Goal: Check status: Check status

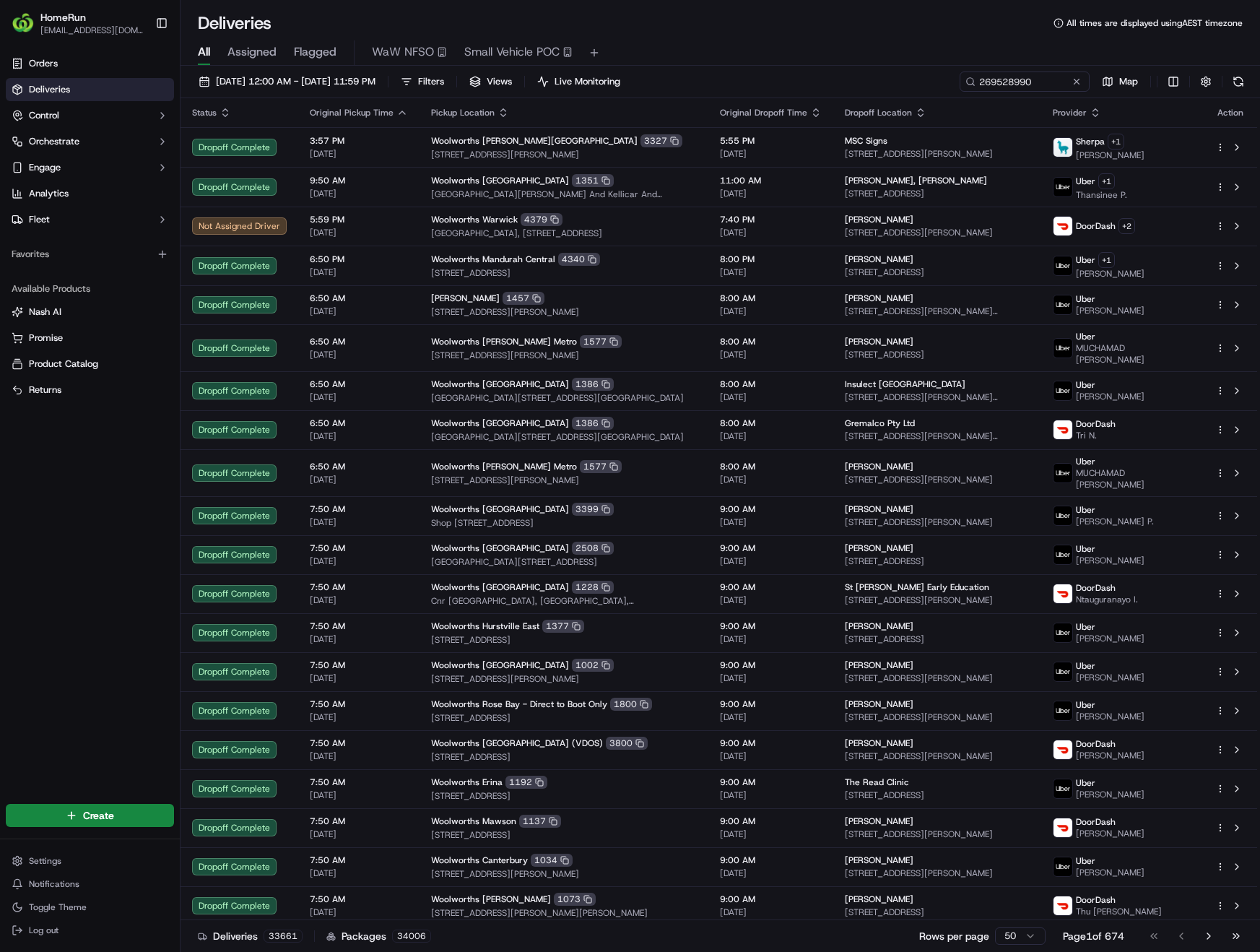
type input "269528990"
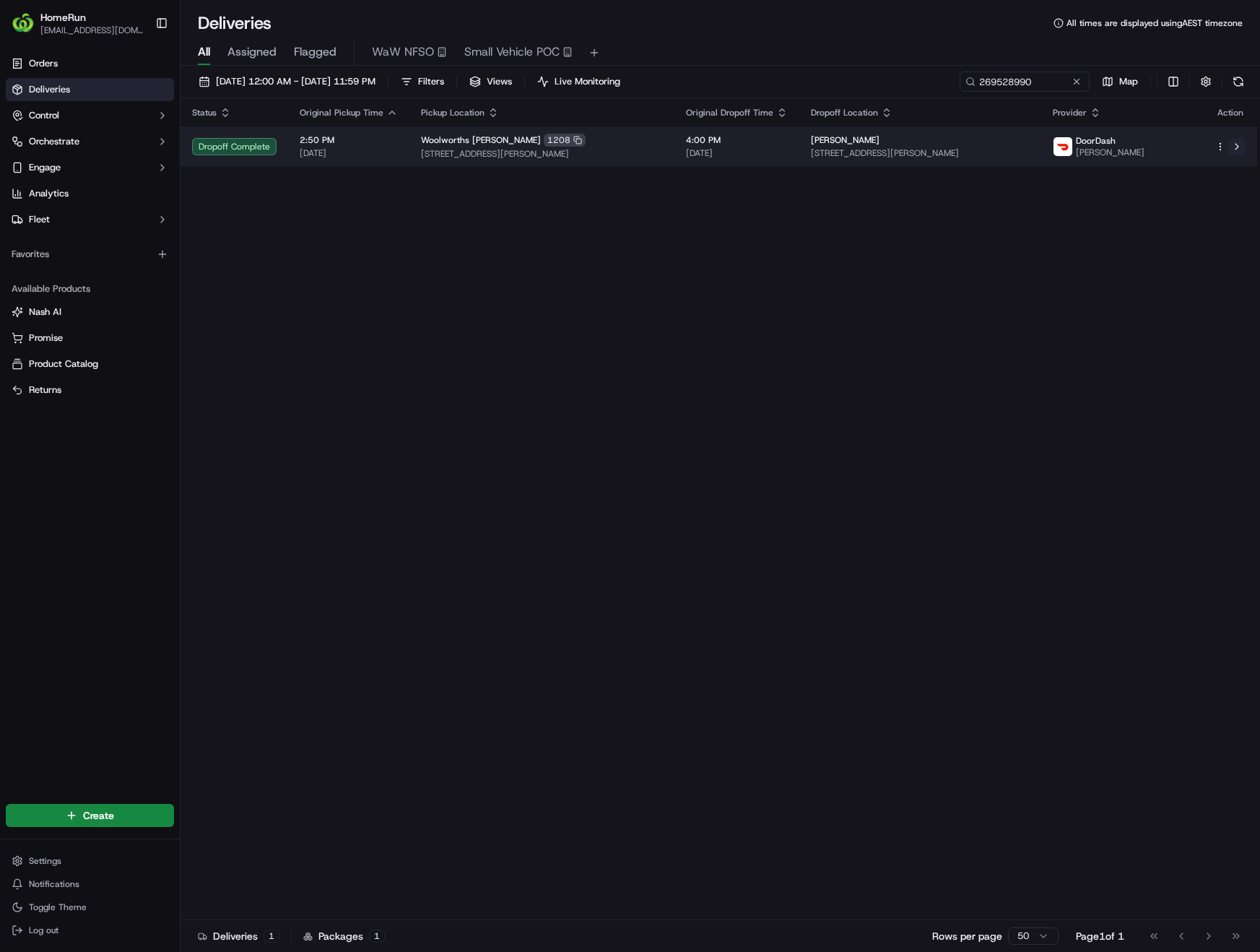
click at [1237, 151] on button at bounding box center [1237, 146] width 17 height 17
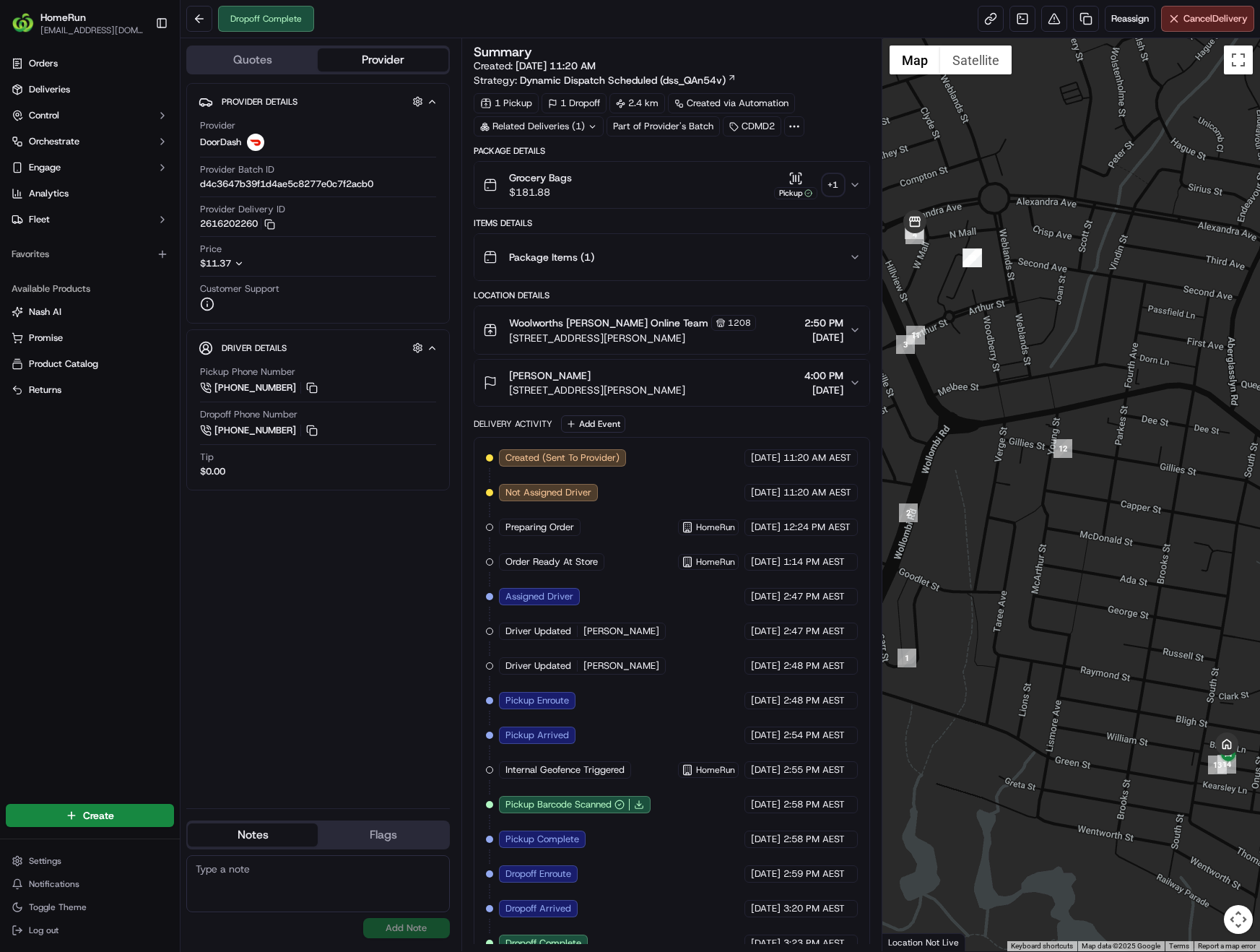
click at [591, 127] on icon at bounding box center [593, 126] width 5 height 2
click at [832, 186] on div "+ 1" at bounding box center [833, 185] width 20 height 20
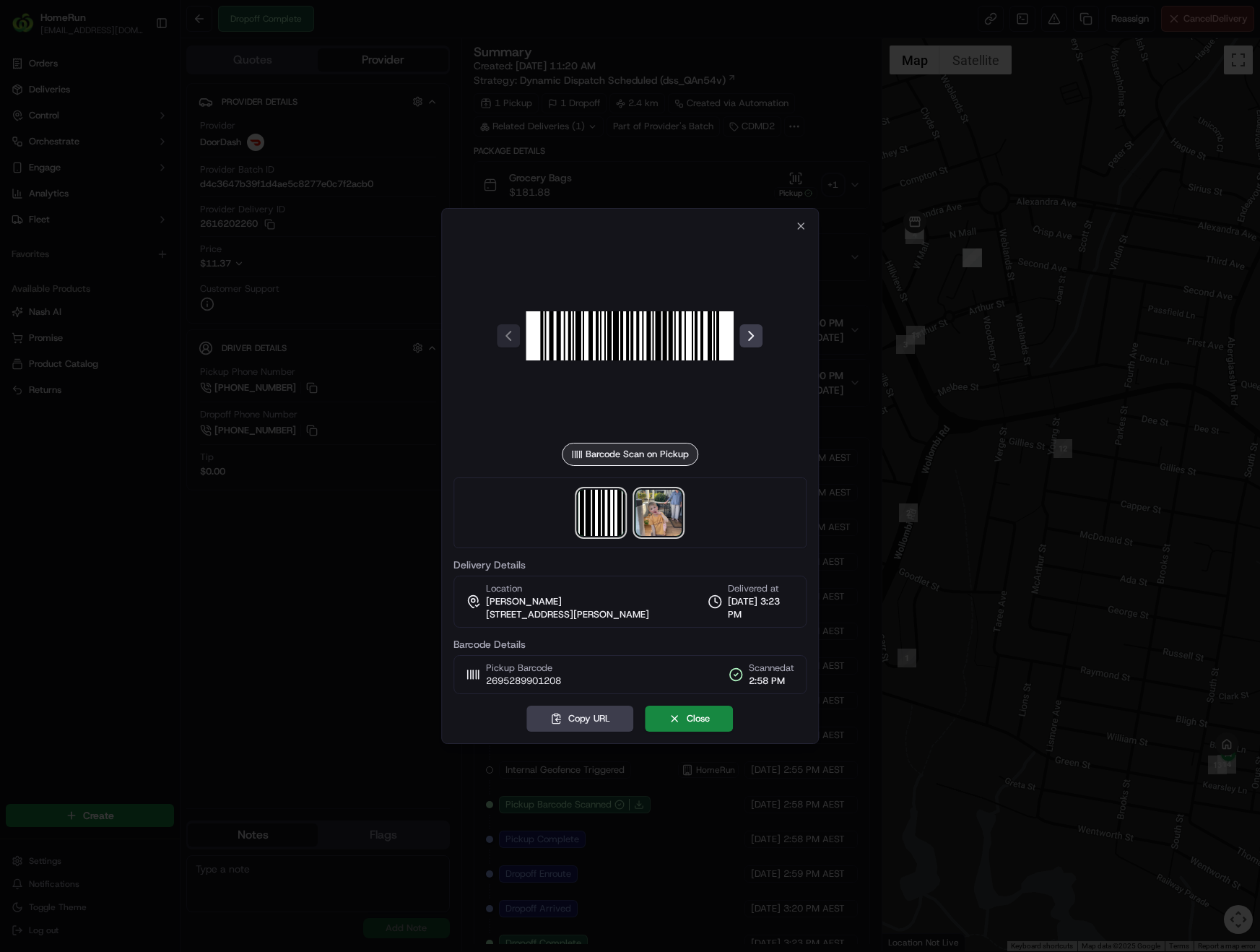
click at [654, 497] on img at bounding box center [659, 513] width 46 height 46
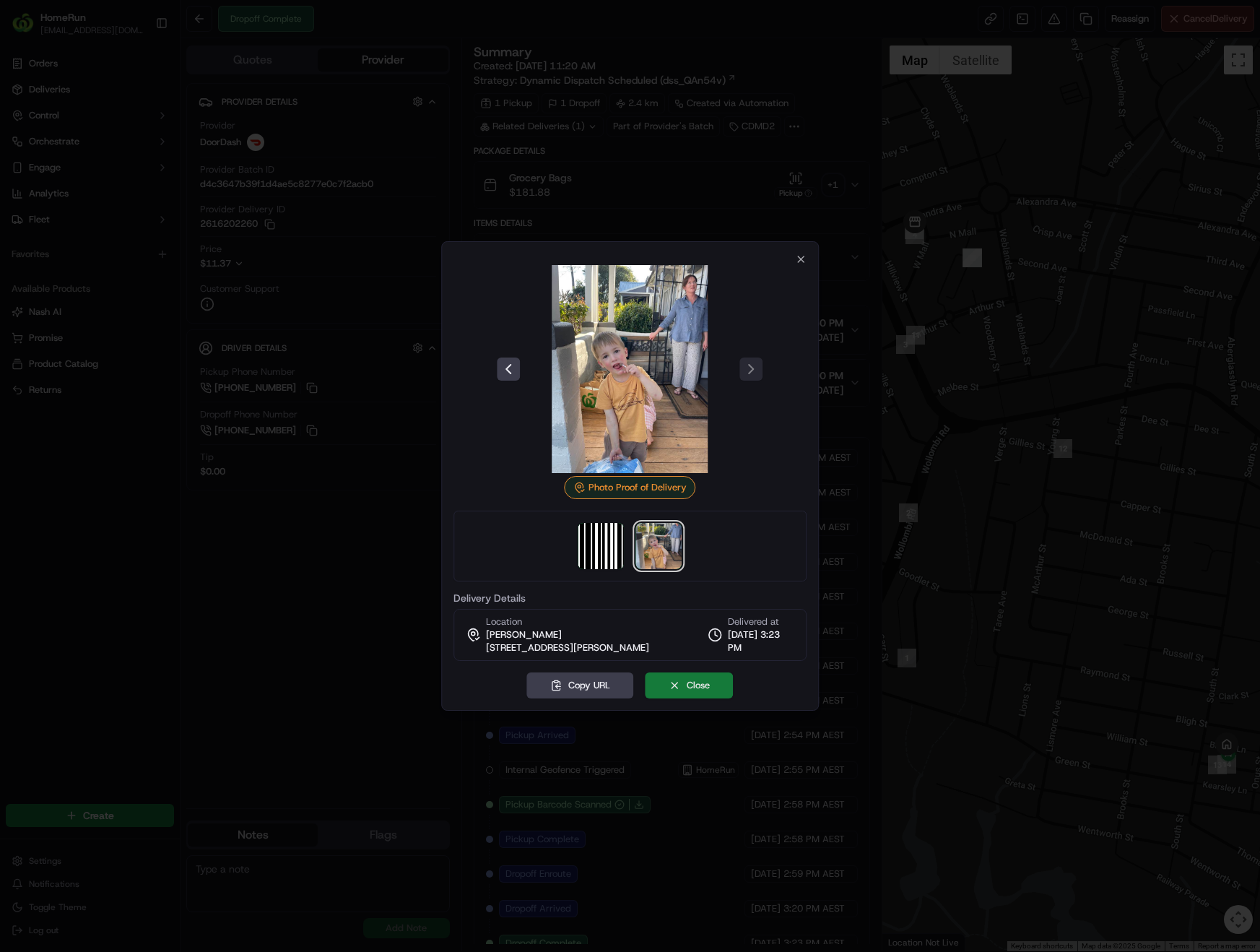
click at [671, 684] on button "Close" at bounding box center [689, 684] width 88 height 26
